Goal: Task Accomplishment & Management: Manage account settings

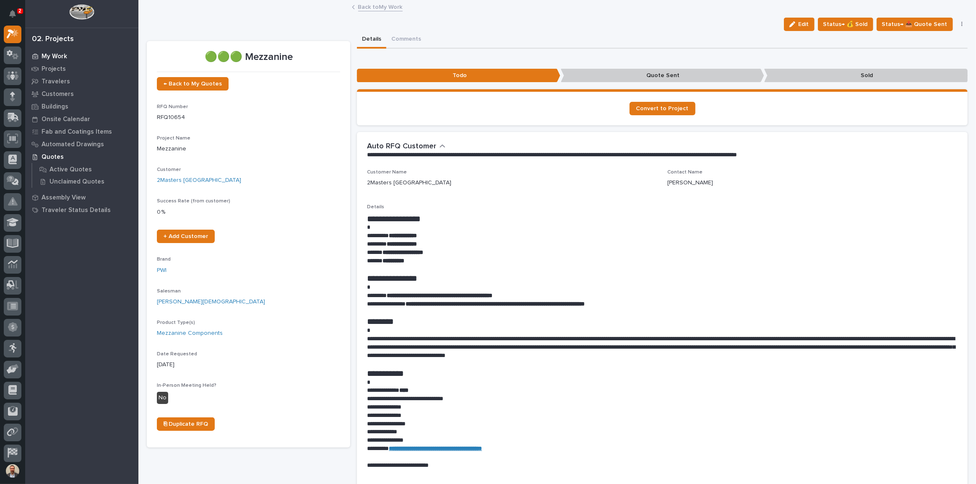
click at [46, 52] on div "My Work" at bounding box center [81, 56] width 109 height 12
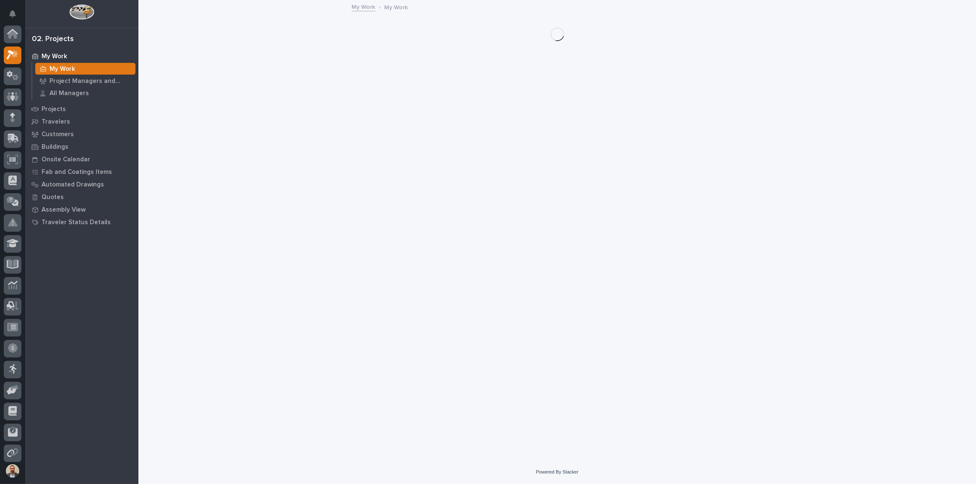
scroll to position [21, 0]
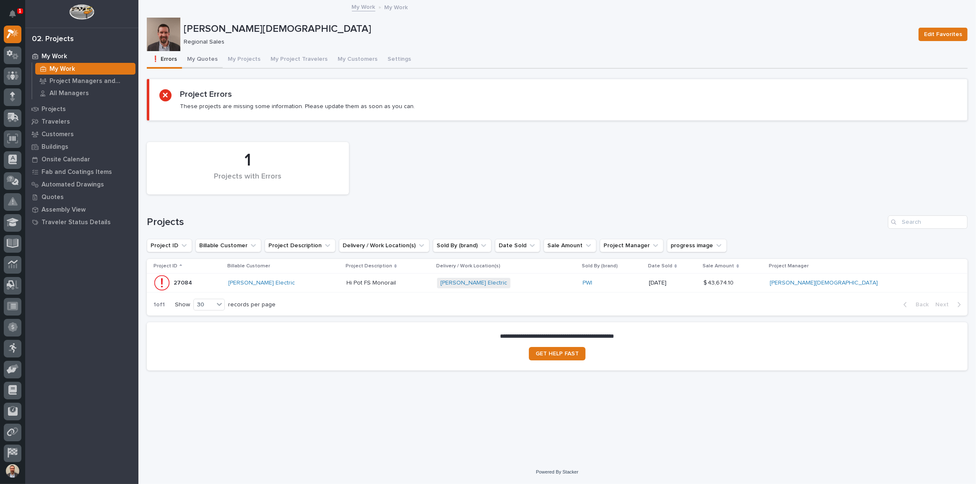
click at [207, 59] on button "My Quotes" at bounding box center [202, 60] width 41 height 18
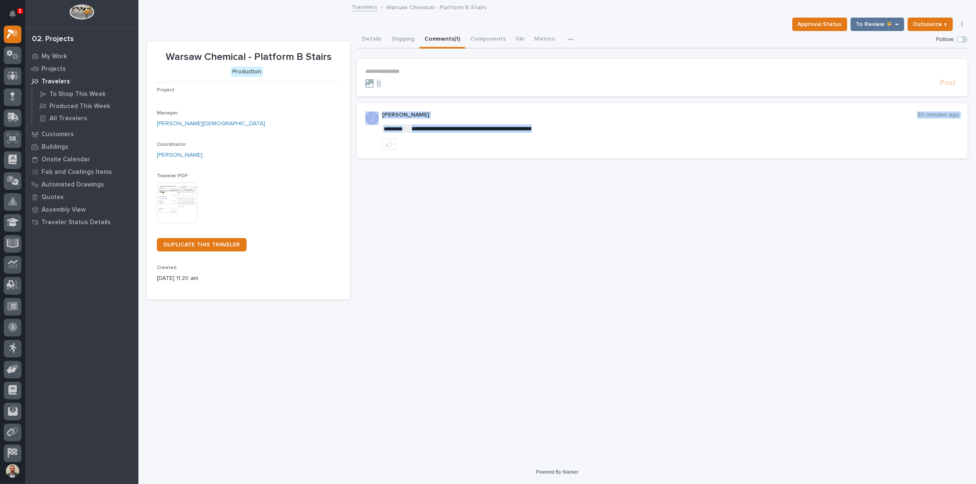
drag, startPoint x: 0, startPoint y: 0, endPoint x: 515, endPoint y: 224, distance: 561.8
click at [515, 224] on div "**********" at bounding box center [557, 220] width 829 height 439
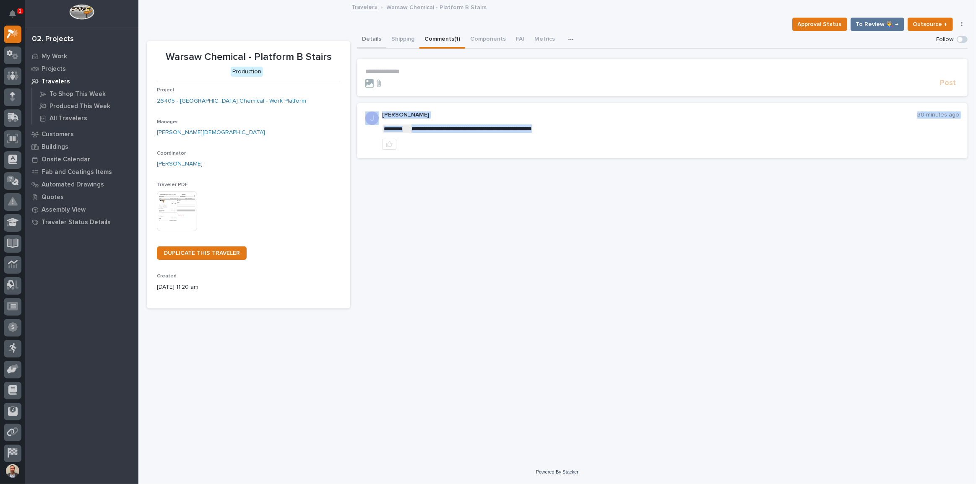
click at [369, 39] on button "Details" at bounding box center [371, 40] width 29 height 18
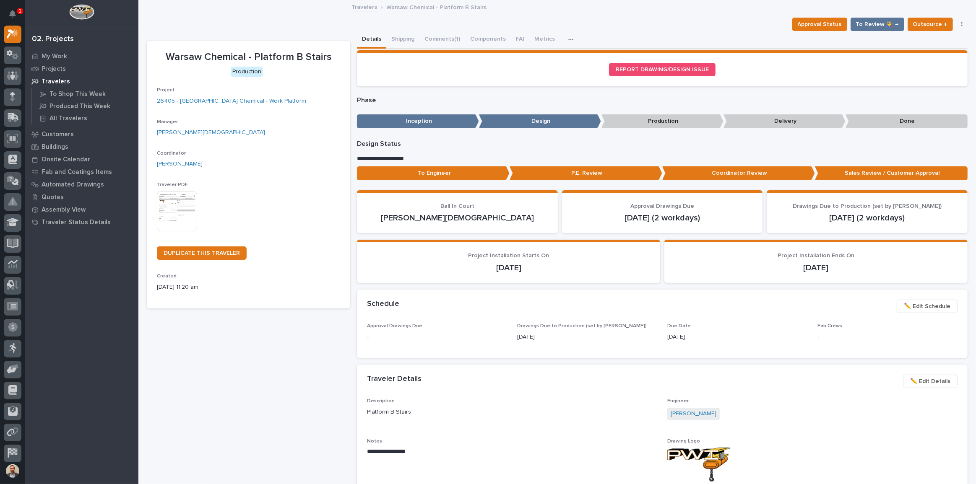
click at [52, 80] on p "Travelers" at bounding box center [56, 82] width 29 height 8
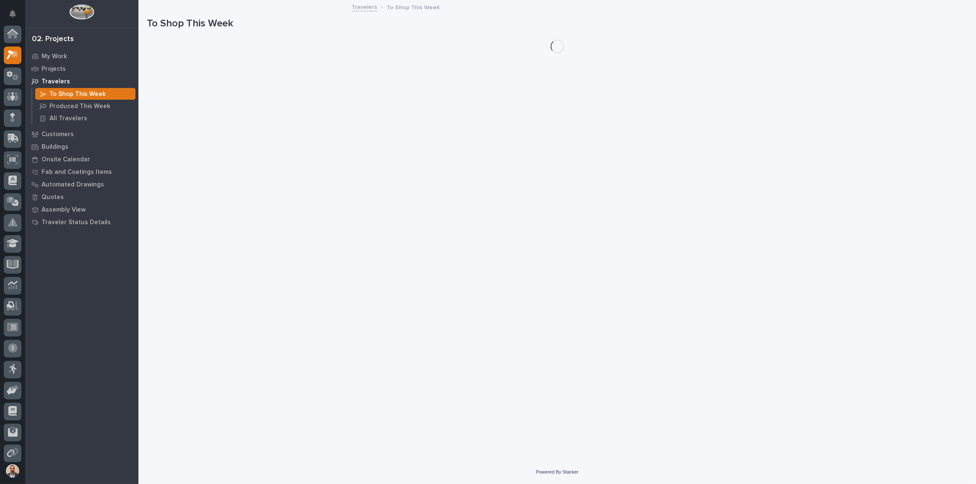
scroll to position [21, 0]
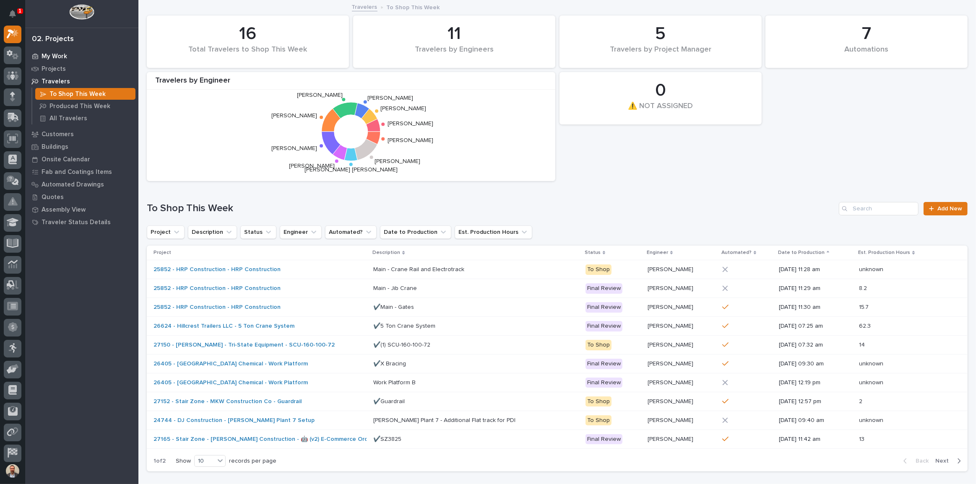
click at [52, 53] on p "My Work" at bounding box center [55, 57] width 26 height 8
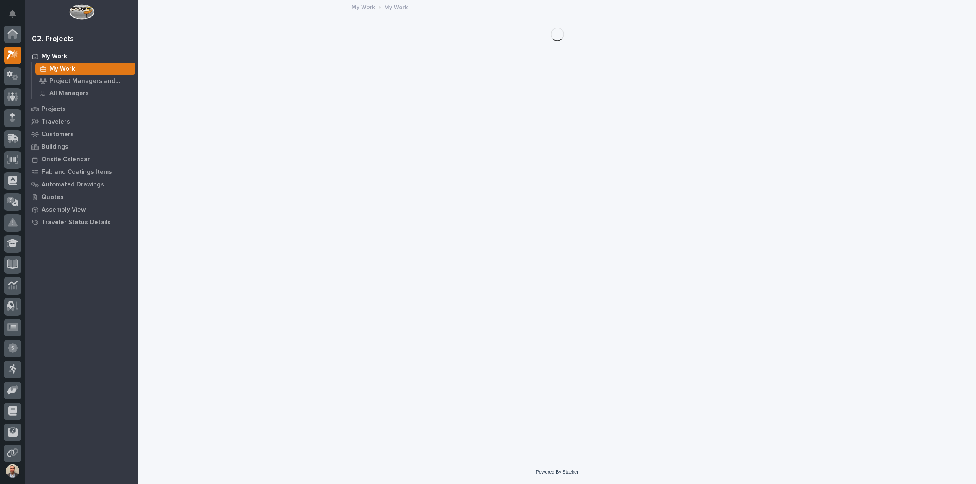
scroll to position [21, 0]
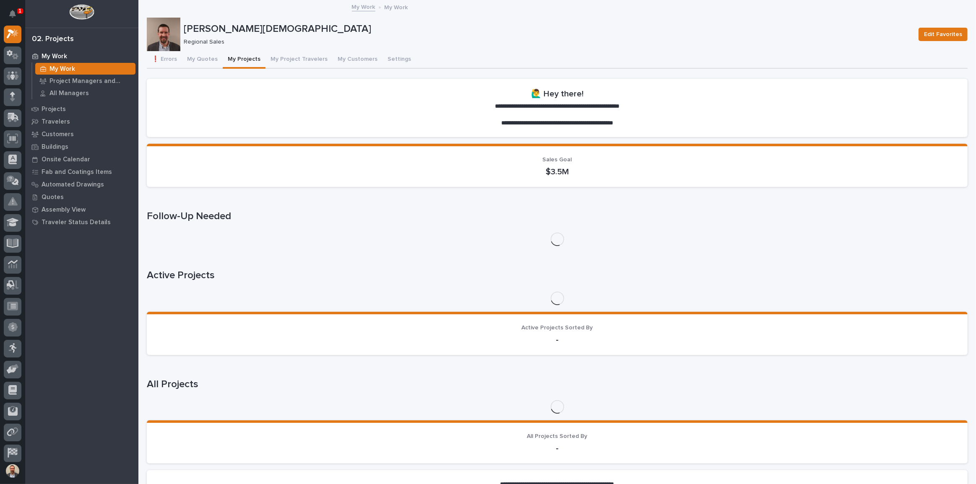
click at [242, 55] on button "My Projects" at bounding box center [244, 60] width 43 height 18
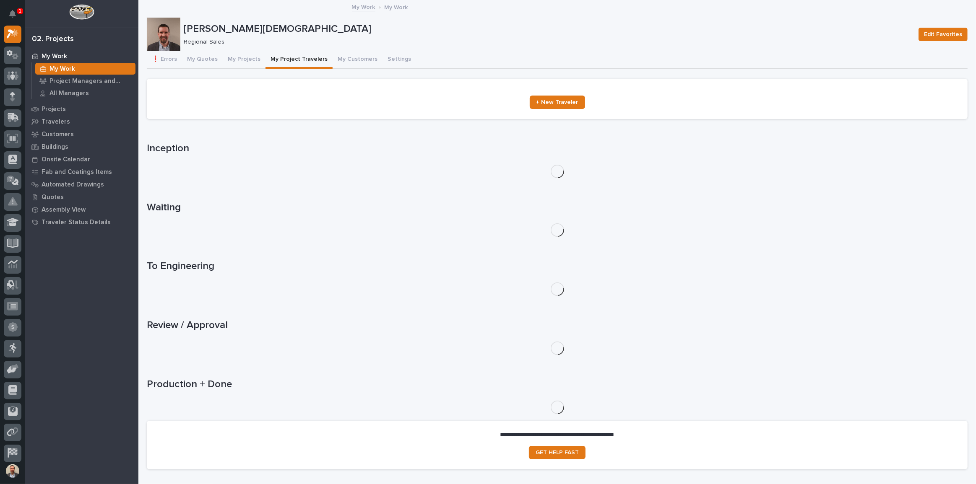
click at [283, 58] on button "My Project Travelers" at bounding box center [298, 60] width 67 height 18
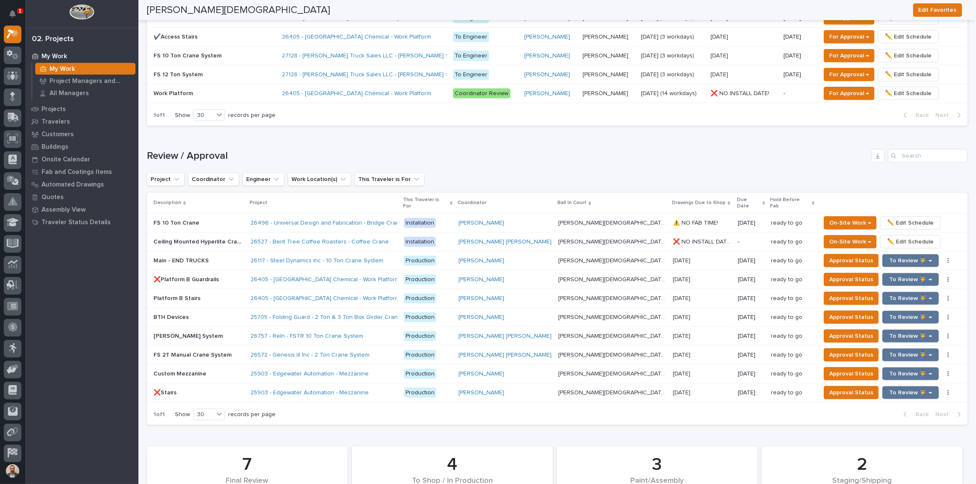
scroll to position [704, 0]
click at [582, 291] on div "[PERSON_NAME][DEMOGRAPHIC_DATA] [PERSON_NAME][DEMOGRAPHIC_DATA]" at bounding box center [612, 298] width 108 height 14
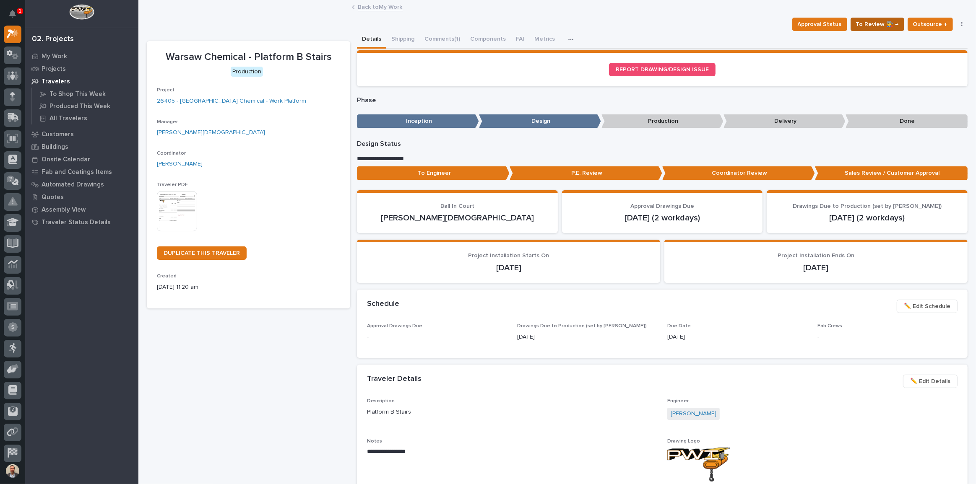
click at [876, 23] on span "To Review 👨‍🏭 →" at bounding box center [877, 24] width 43 height 10
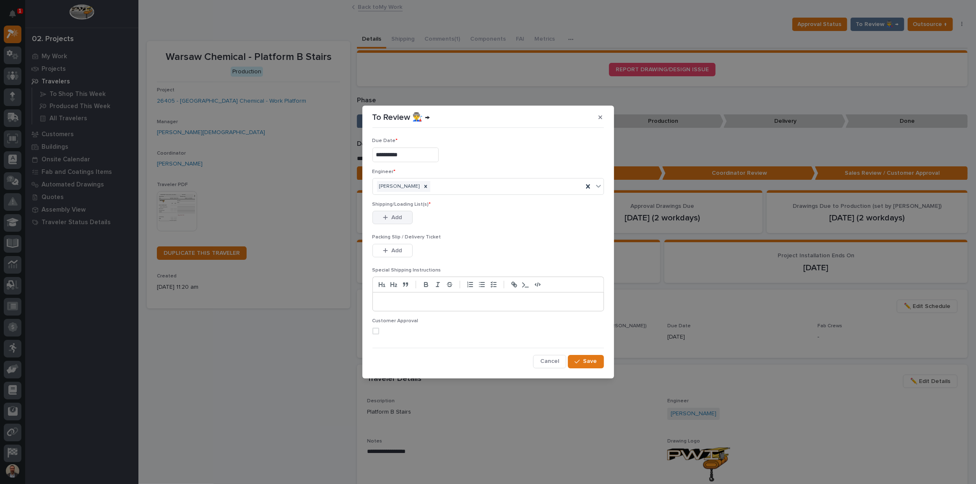
click at [396, 215] on span "Add" at bounding box center [396, 218] width 10 height 8
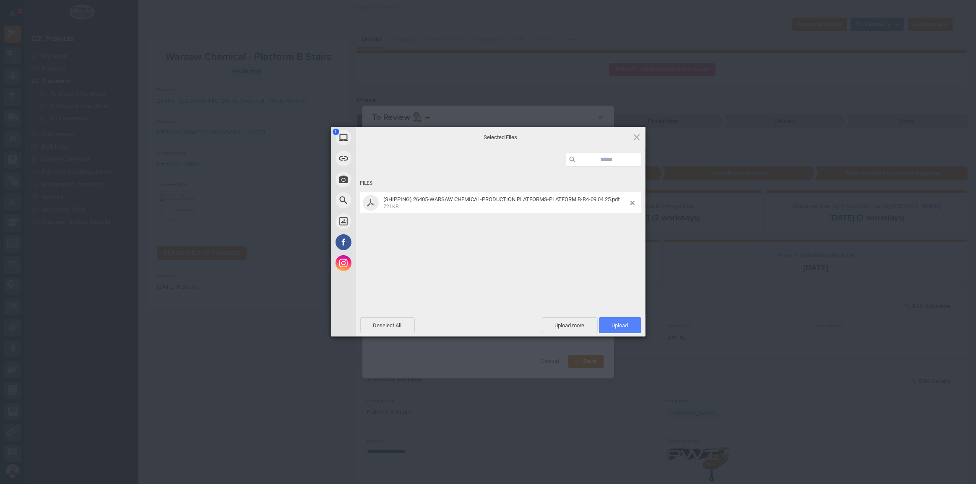
click at [619, 318] on span "Upload 1" at bounding box center [620, 325] width 42 height 16
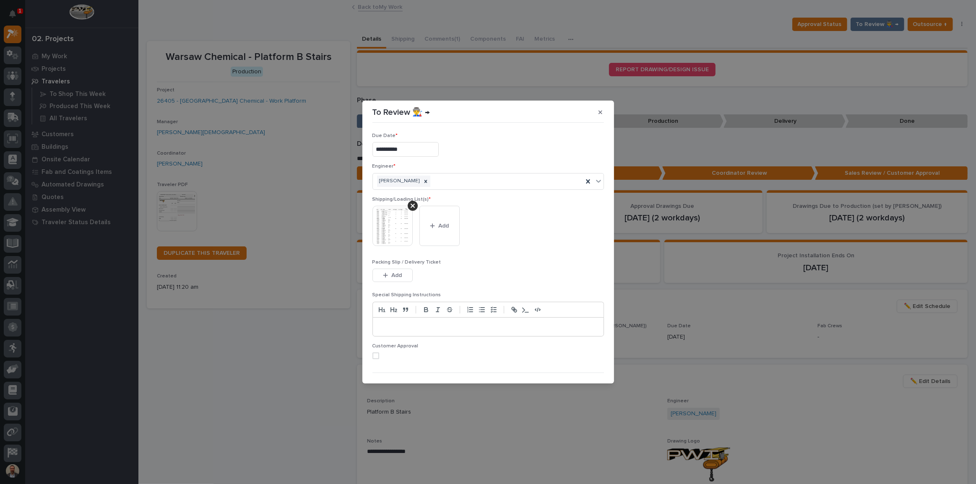
scroll to position [17, 0]
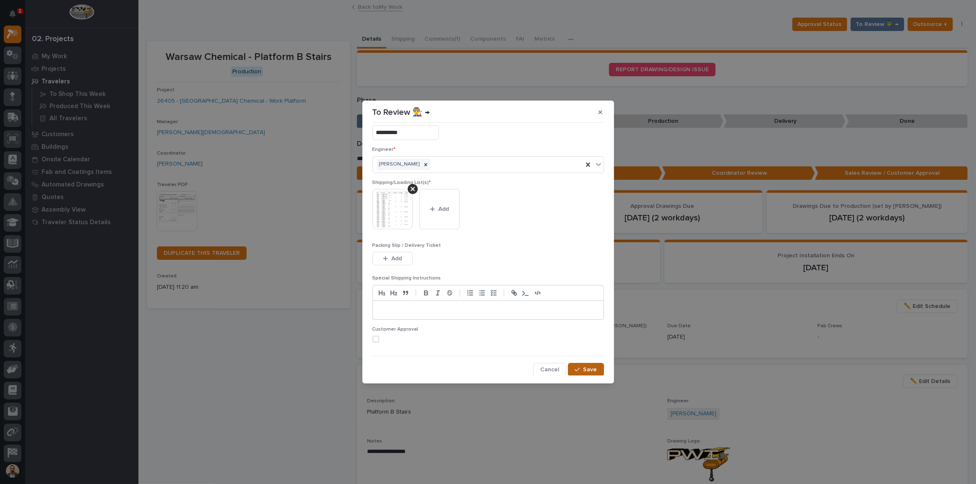
click at [591, 371] on span "Save" at bounding box center [590, 370] width 14 height 8
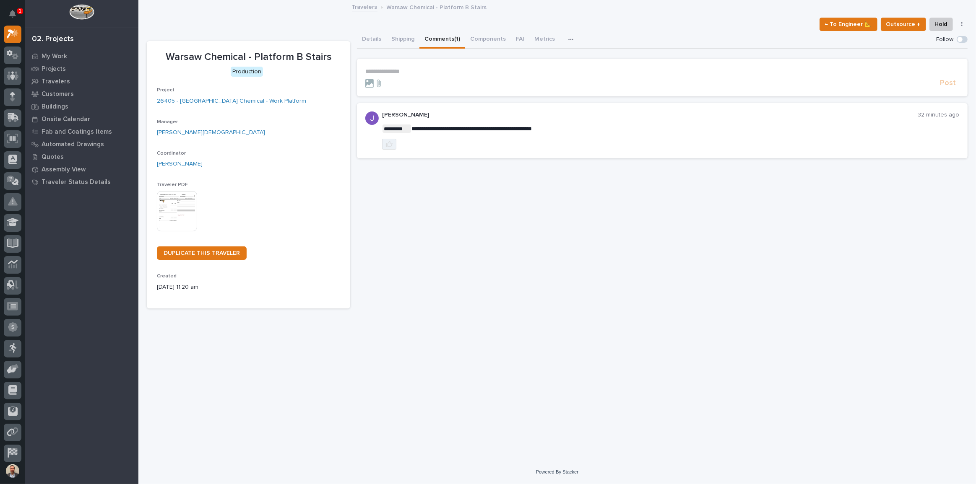
click at [387, 144] on icon "button" at bounding box center [389, 144] width 7 height 7
click at [403, 70] on p "**********" at bounding box center [662, 71] width 594 height 7
click at [367, 70] on span "****" at bounding box center [369, 71] width 9 height 6
click at [382, 69] on span "**********" at bounding box center [378, 71] width 26 height 6
click at [390, 84] on span "[PERSON_NAME]" at bounding box center [391, 84] width 47 height 6
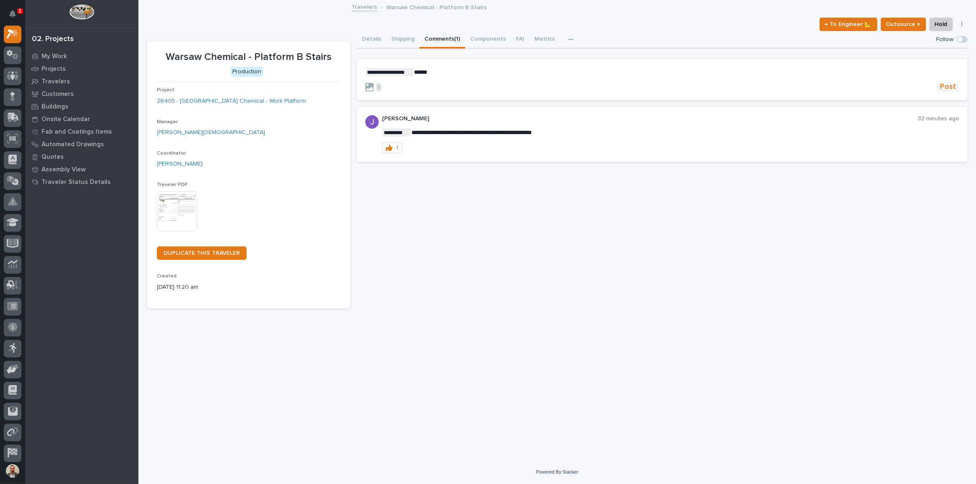
click at [946, 82] on span "Post" at bounding box center [948, 87] width 16 height 10
